Goal: Transaction & Acquisition: Book appointment/travel/reservation

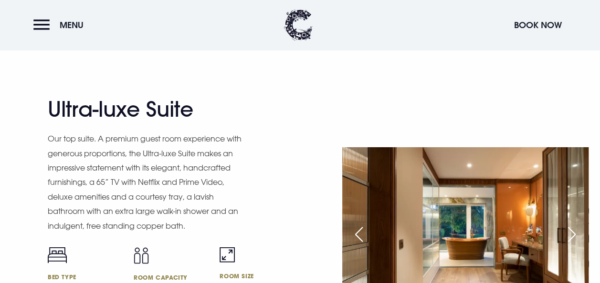
scroll to position [1336, 0]
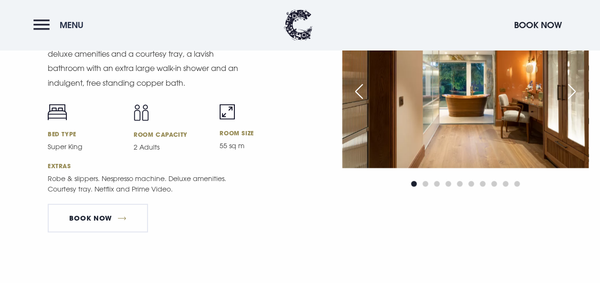
click at [71, 25] on span "Menu" at bounding box center [72, 25] width 24 height 11
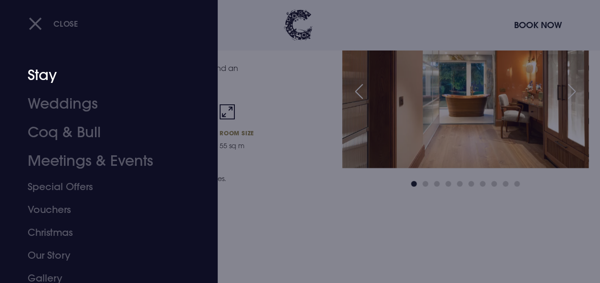
click at [39, 73] on link "Stay" at bounding box center [102, 75] width 149 height 29
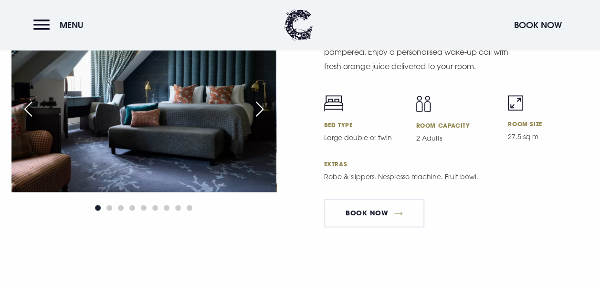
scroll to position [2242, 0]
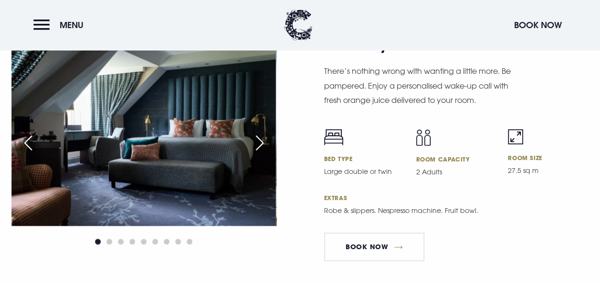
click at [261, 140] on div "Next slide" at bounding box center [260, 143] width 24 height 21
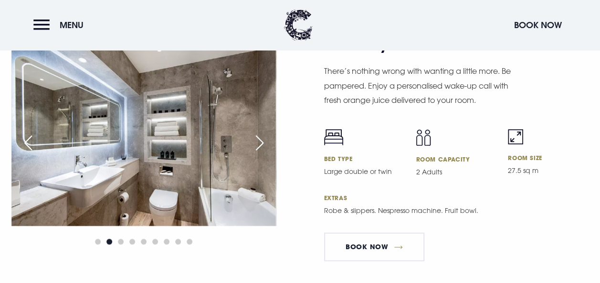
click at [261, 140] on div "Next slide" at bounding box center [260, 143] width 24 height 21
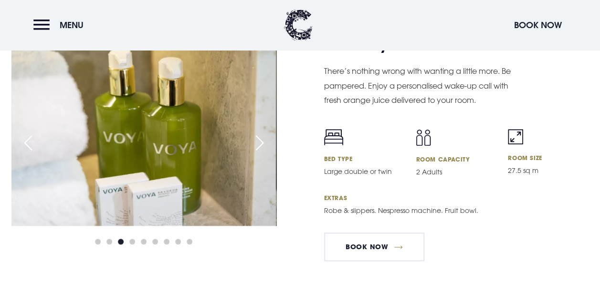
click at [261, 140] on div "Next slide" at bounding box center [260, 143] width 24 height 21
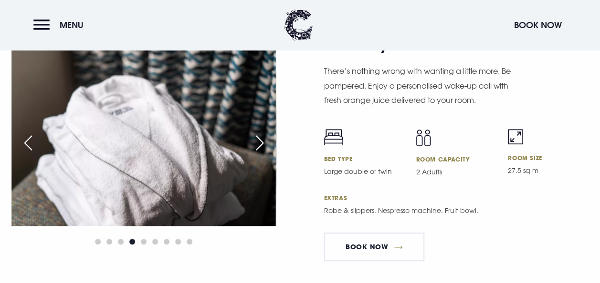
click at [261, 140] on div "Next slide" at bounding box center [260, 143] width 24 height 21
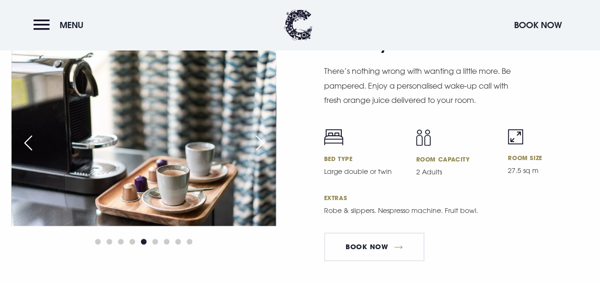
click at [261, 140] on div "Next slide" at bounding box center [260, 143] width 24 height 21
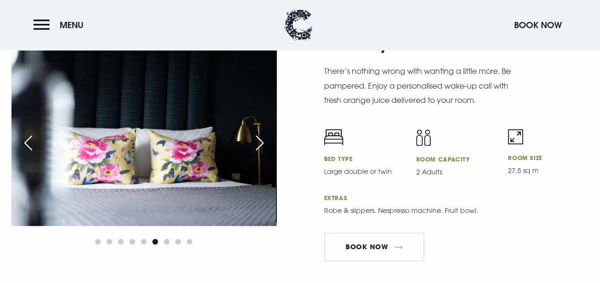
click at [261, 140] on div "Next slide" at bounding box center [260, 143] width 24 height 21
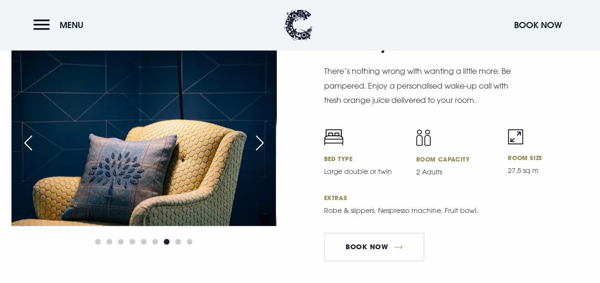
click at [261, 140] on div "Next slide" at bounding box center [260, 143] width 24 height 21
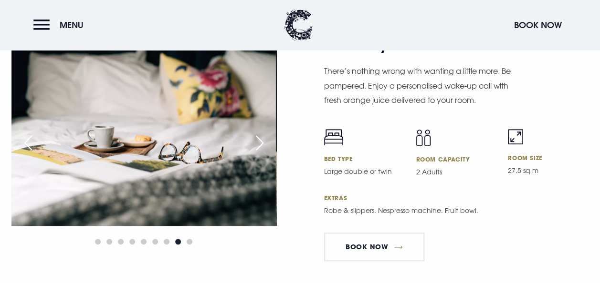
click at [261, 140] on div "Next slide" at bounding box center [260, 143] width 24 height 21
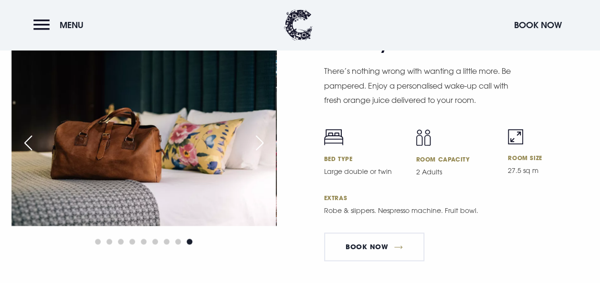
click at [261, 140] on div "Next slide" at bounding box center [260, 143] width 24 height 21
